Goal: Browse casually

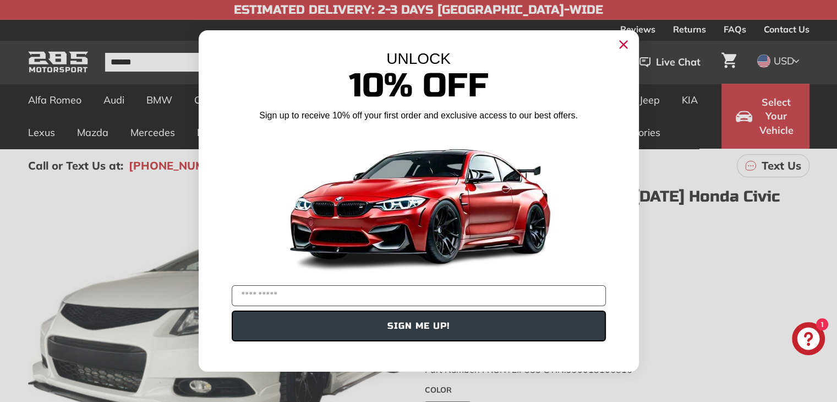
click at [628, 43] on circle "Close dialog" at bounding box center [623, 44] width 17 height 17
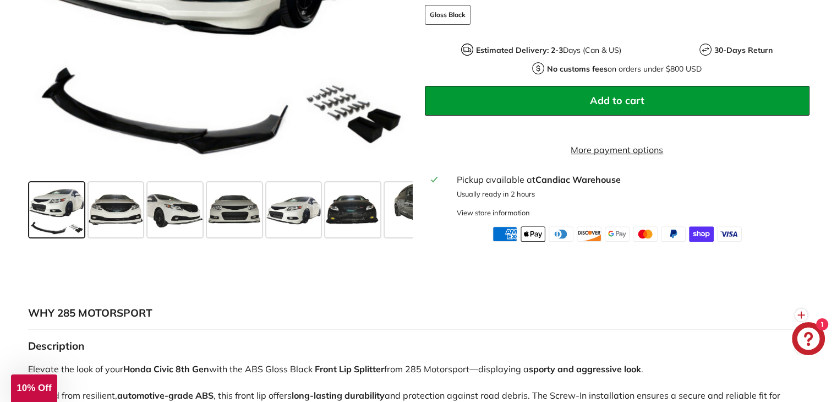
scroll to position [397, 0]
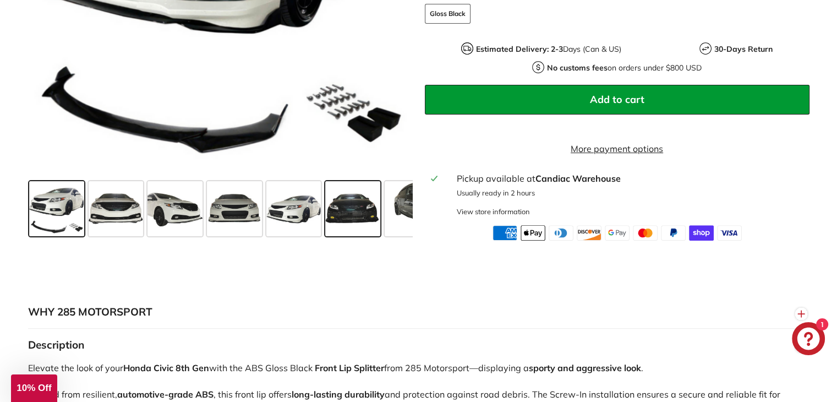
click at [352, 216] on span at bounding box center [352, 208] width 55 height 55
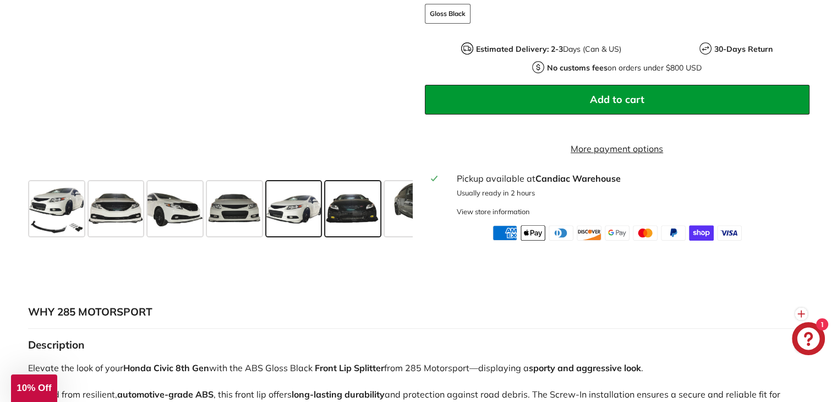
click at [315, 223] on span at bounding box center [293, 208] width 55 height 55
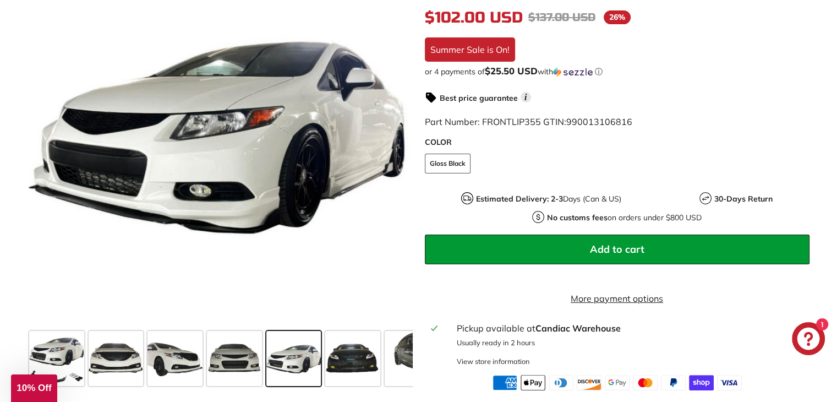
scroll to position [247, 0]
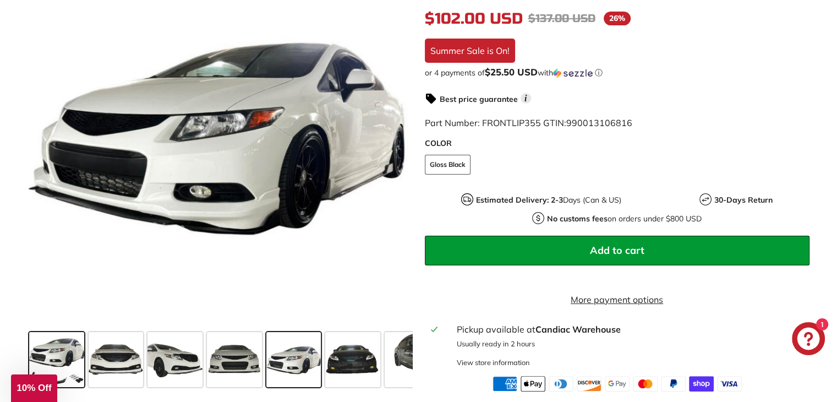
click at [70, 377] on span at bounding box center [56, 359] width 55 height 55
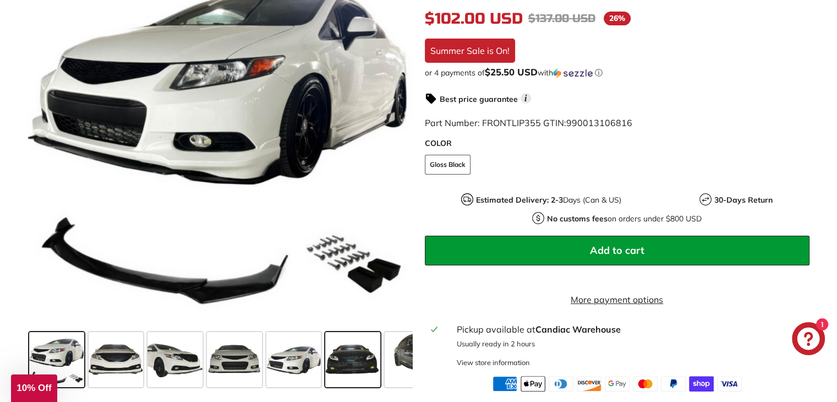
click at [340, 374] on span at bounding box center [352, 359] width 55 height 55
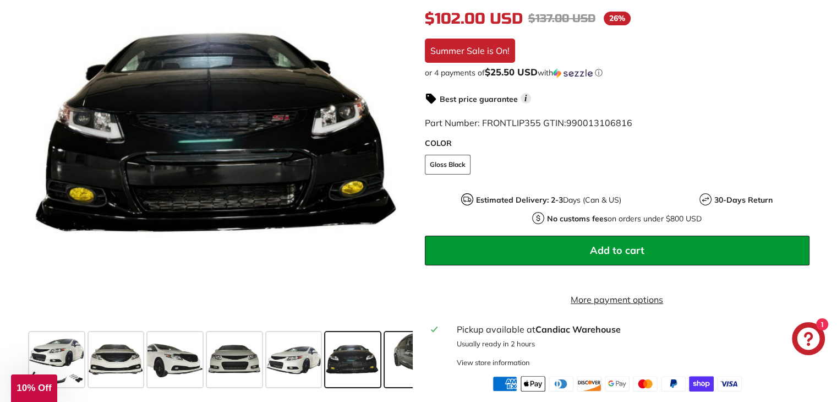
click at [402, 374] on span at bounding box center [412, 359] width 55 height 55
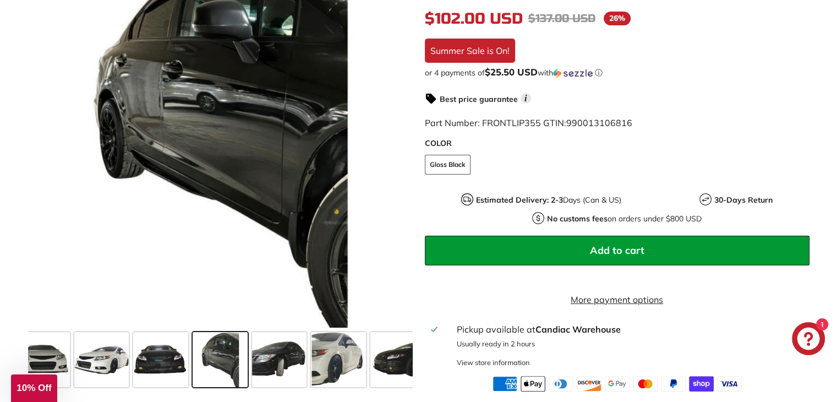
click at [402, 374] on span at bounding box center [397, 359] width 55 height 55
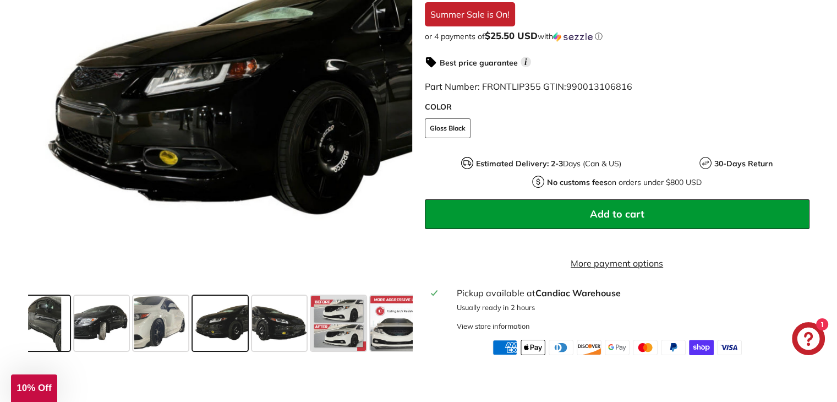
scroll to position [283, 0]
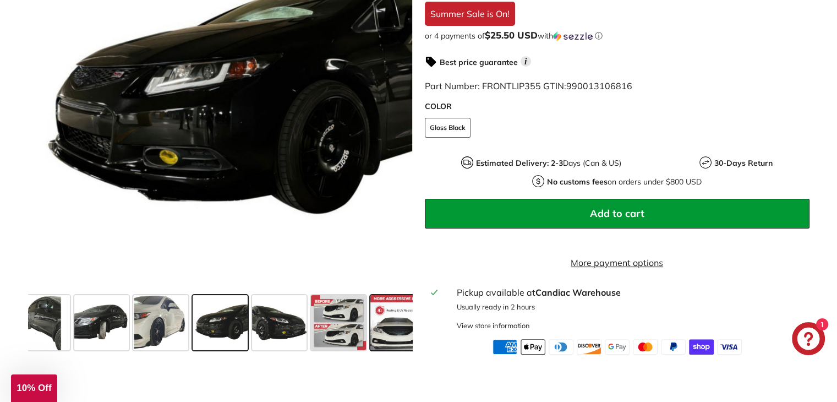
click at [399, 350] on span at bounding box center [397, 322] width 55 height 55
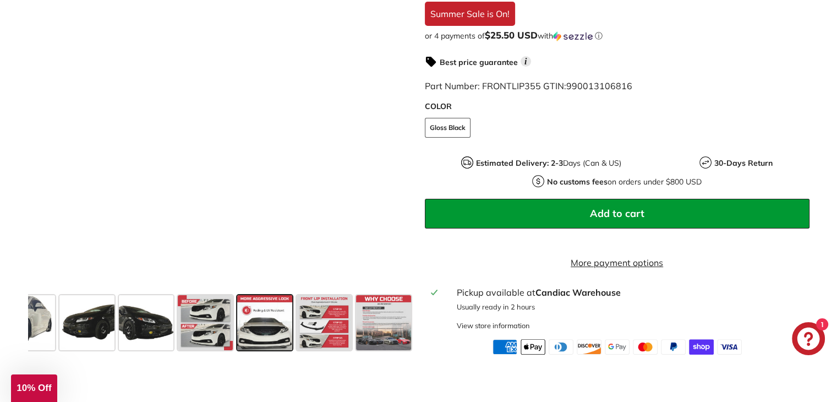
scroll to position [0, 504]
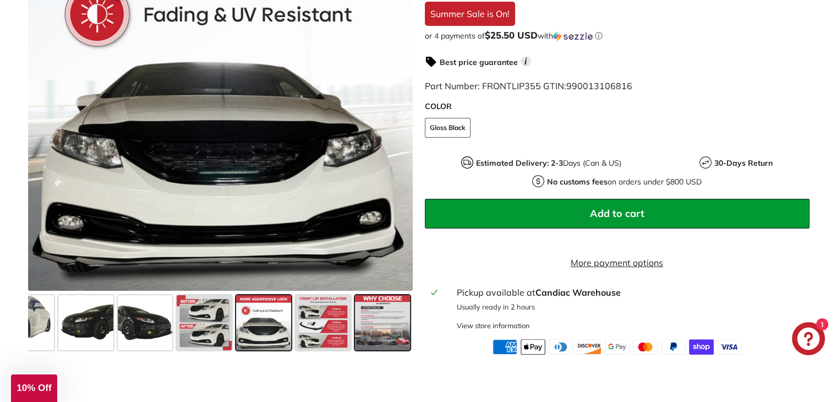
drag, startPoint x: 399, startPoint y: 350, endPoint x: 373, endPoint y: 346, distance: 25.6
click at [373, 346] on span at bounding box center [382, 322] width 55 height 55
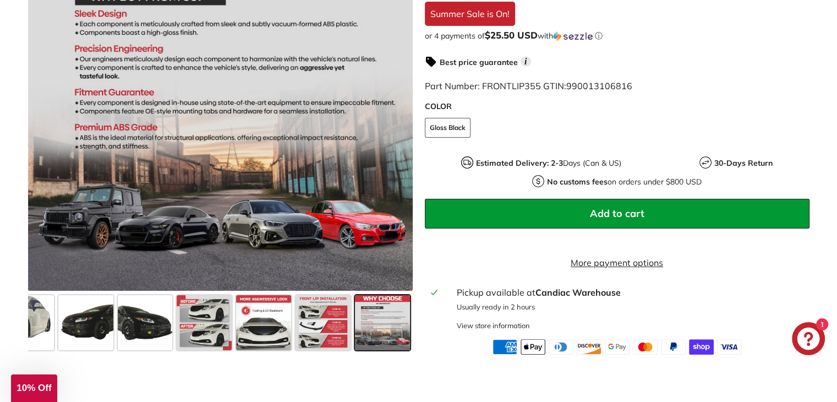
click at [373, 346] on span at bounding box center [382, 322] width 55 height 55
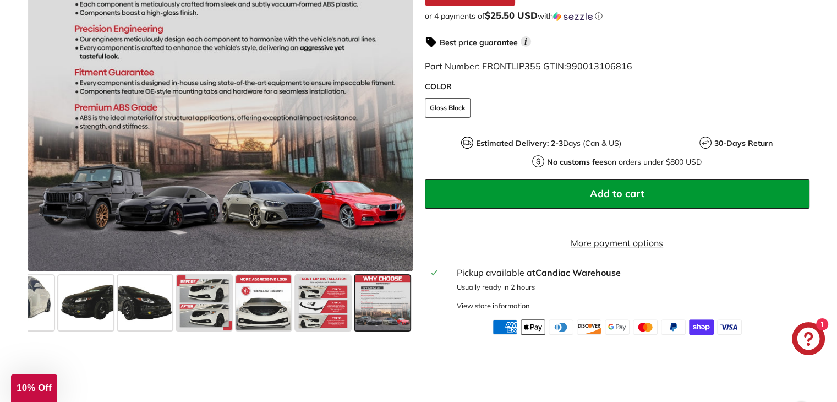
scroll to position [306, 0]
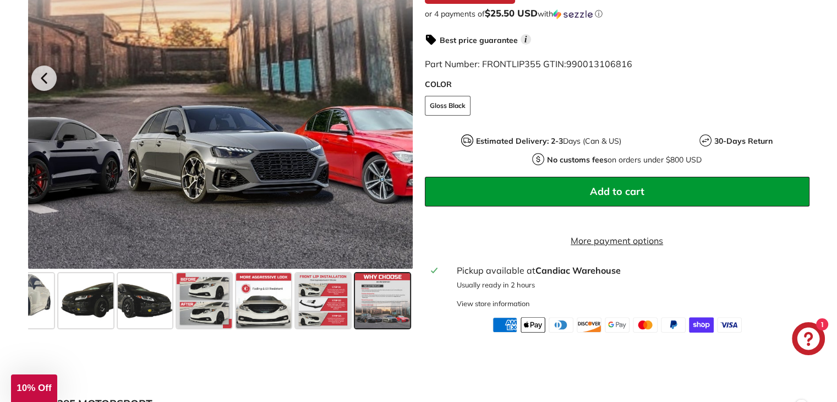
click at [310, 256] on div at bounding box center [220, 76] width 385 height 385
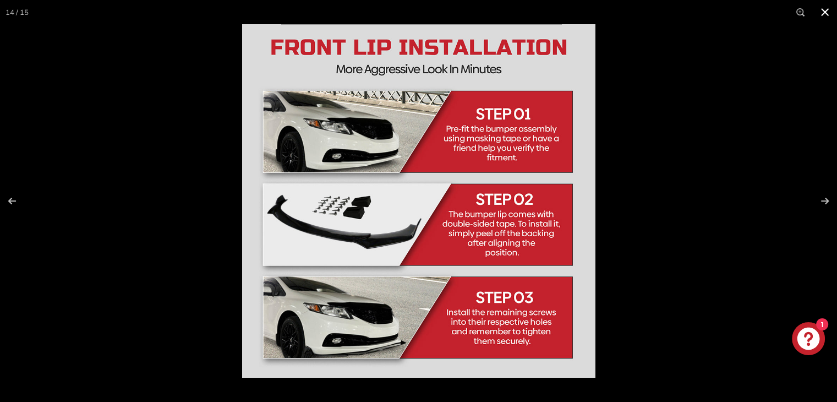
click at [830, 17] on button at bounding box center [825, 12] width 24 height 24
